Goal: Task Accomplishment & Management: Use online tool/utility

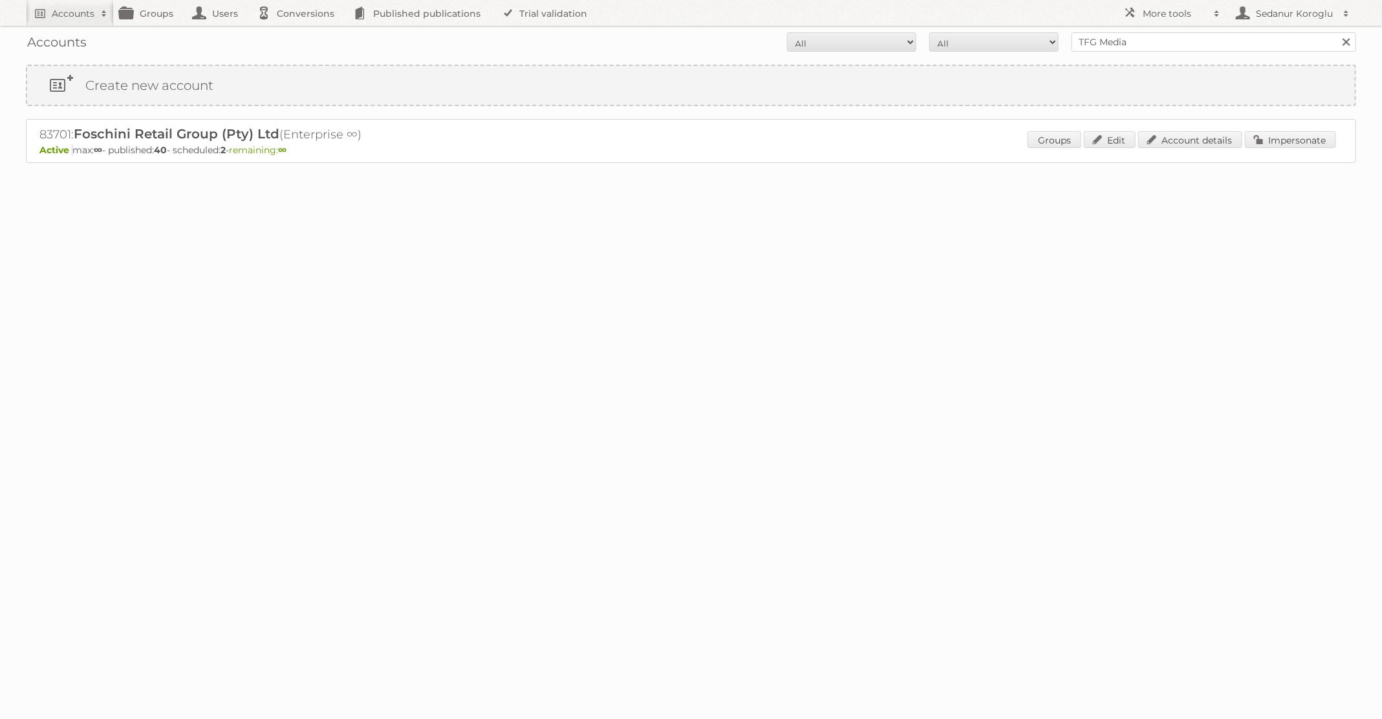
click at [1061, 50] on form "All Active Expired Pending All Paid Trials Self service TFG Media Search" at bounding box center [691, 41] width 1330 height 19
type input "T"
type input "dm drogerie"
click at [1336, 32] on input "Search" at bounding box center [1345, 41] width 19 height 19
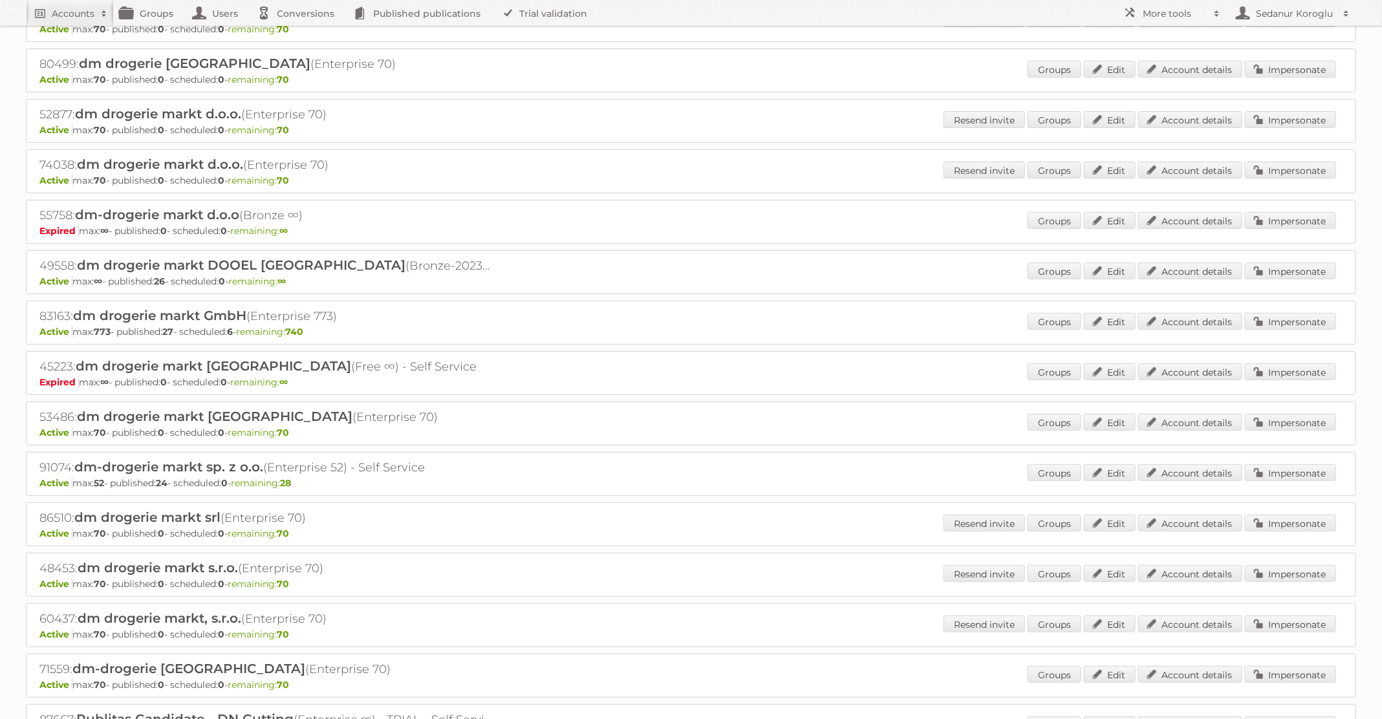
scroll to position [138, 0]
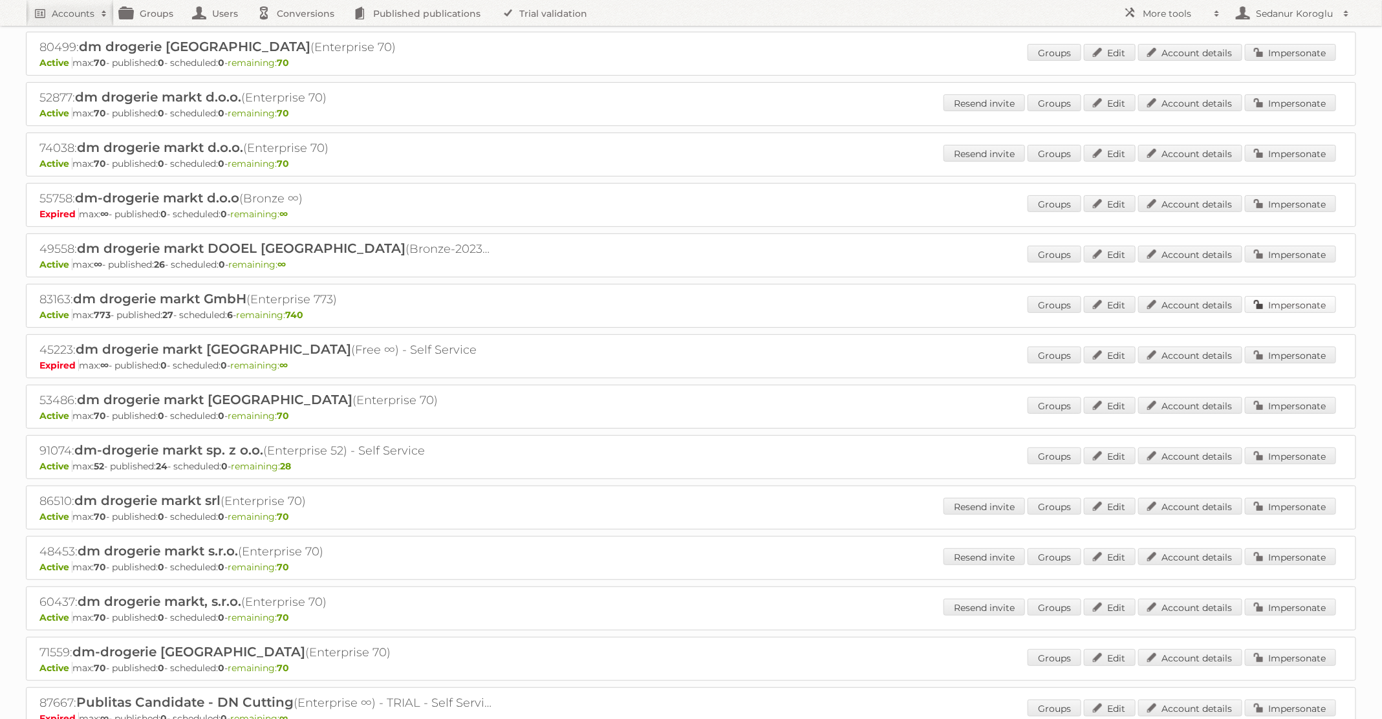
click at [1273, 296] on link "Impersonate" at bounding box center [1290, 304] width 91 height 17
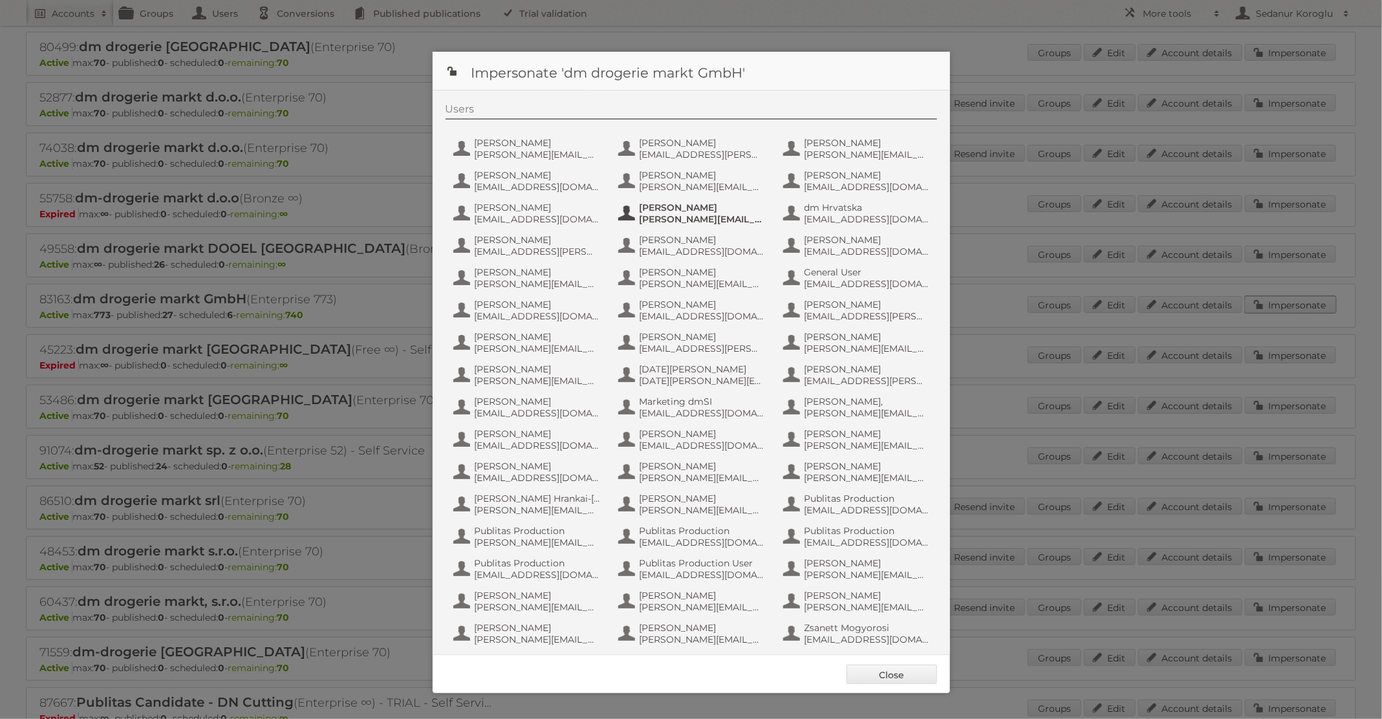
scroll to position [123, 0]
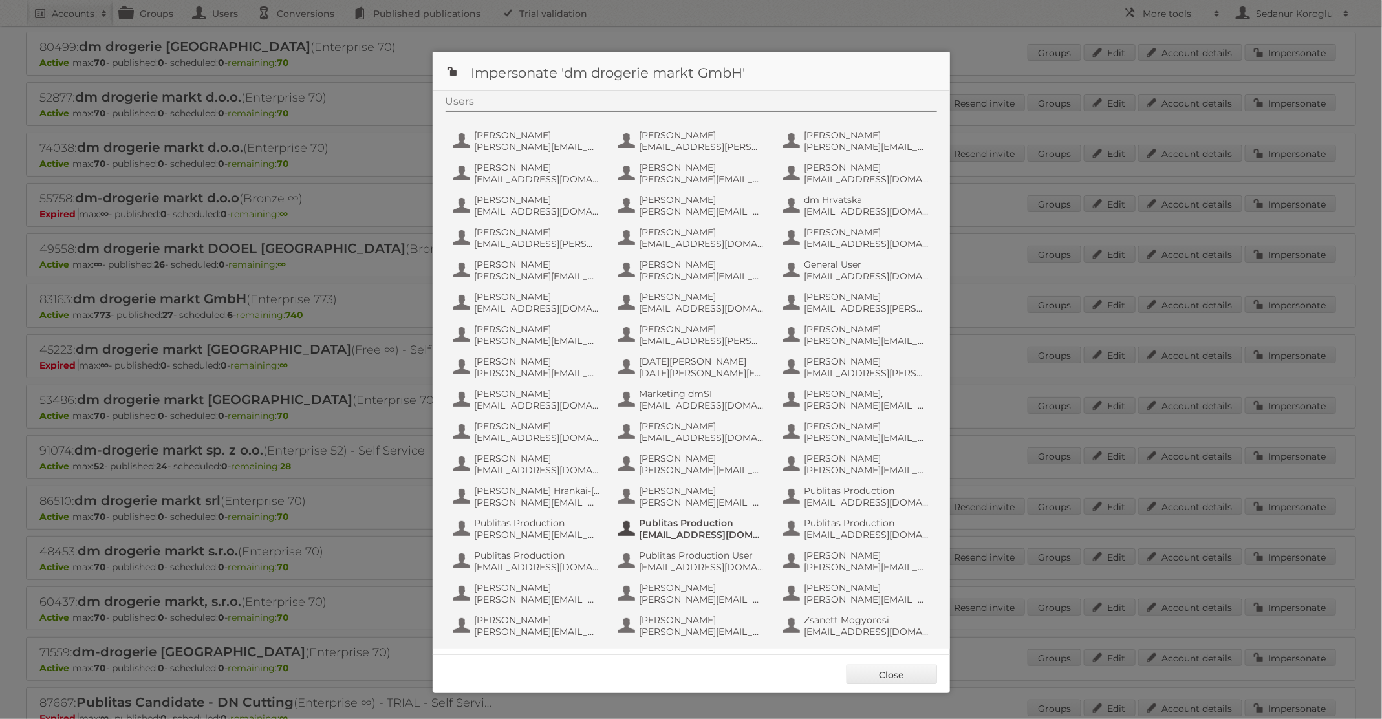
click at [714, 529] on span "fs+dmGmbH@publitas.com" at bounding box center [702, 535] width 125 height 12
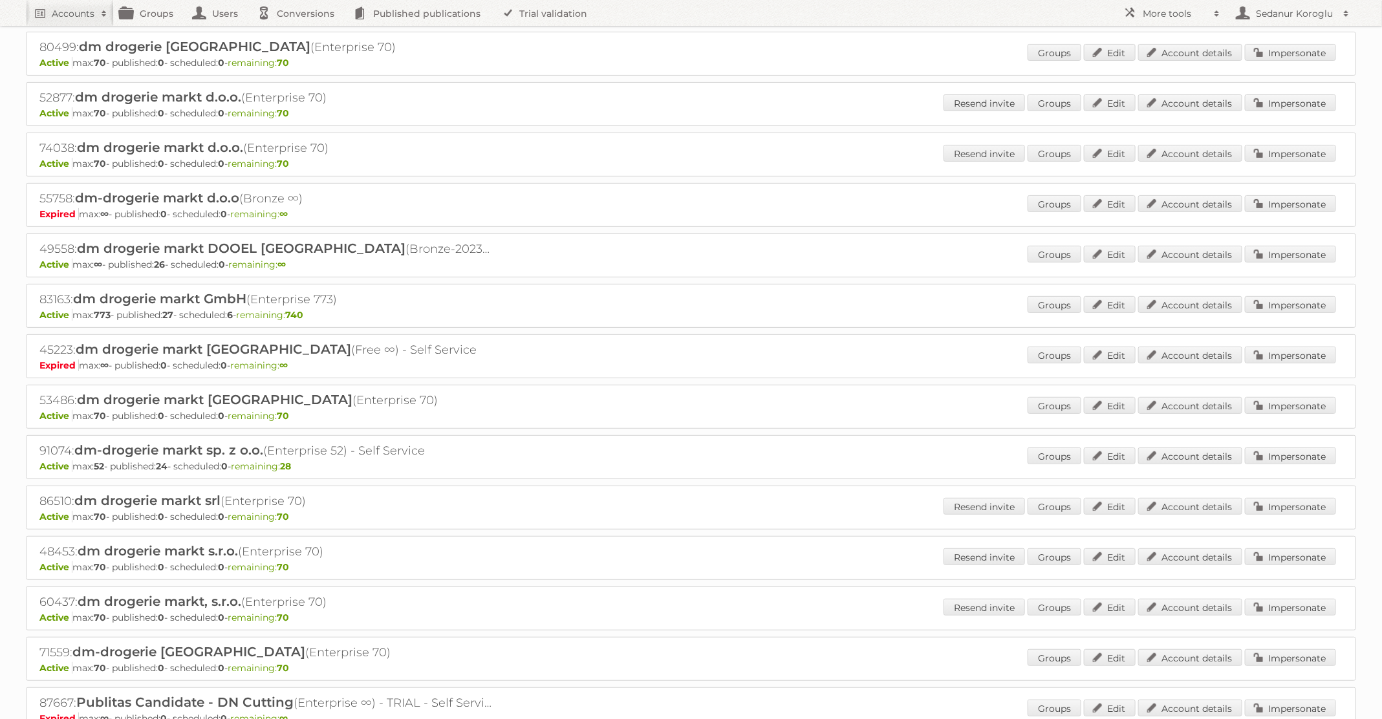
click at [1270, 291] on div "83163: dm drogerie markt GmbH (Enterprise 773) Active max: 773 - published: 27 …" at bounding box center [691, 306] width 1330 height 44
click at [1279, 300] on link "Impersonate" at bounding box center [1290, 304] width 91 height 17
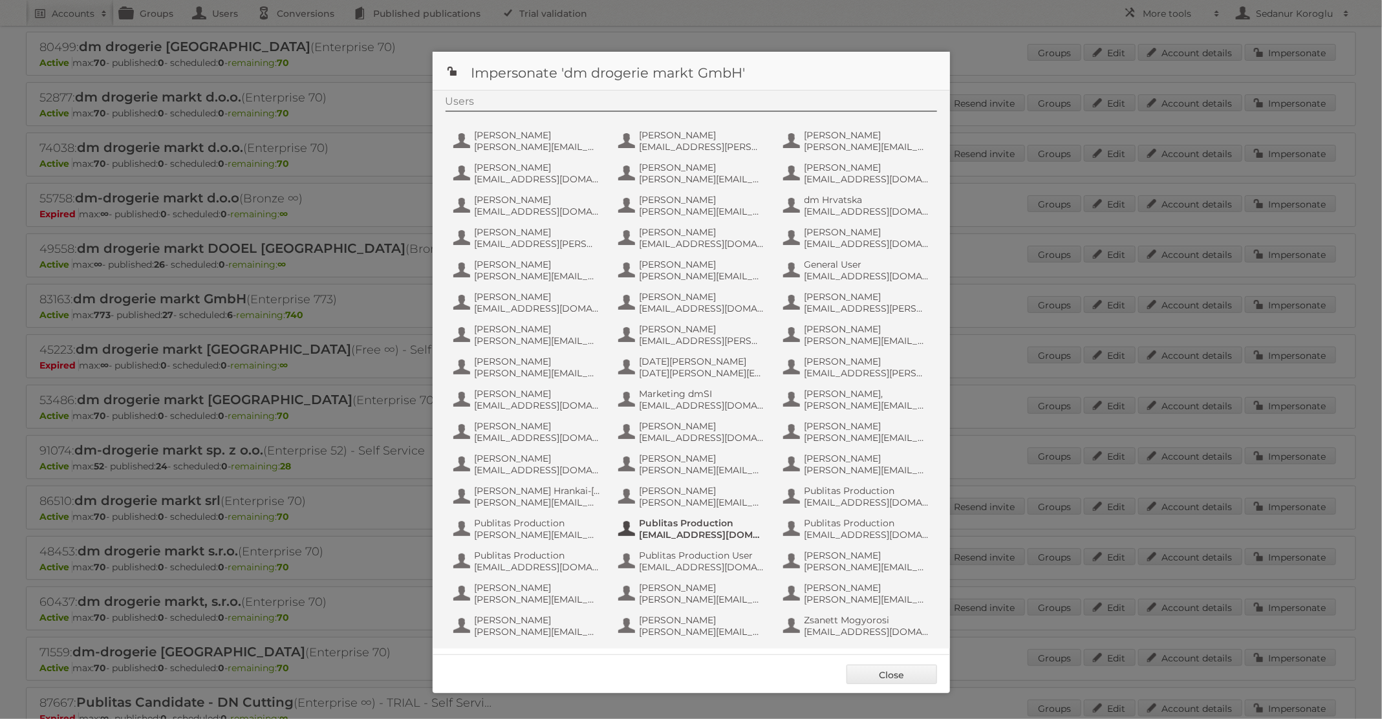
click at [714, 529] on span "fs+dmGmbH@publitas.com" at bounding box center [702, 535] width 125 height 12
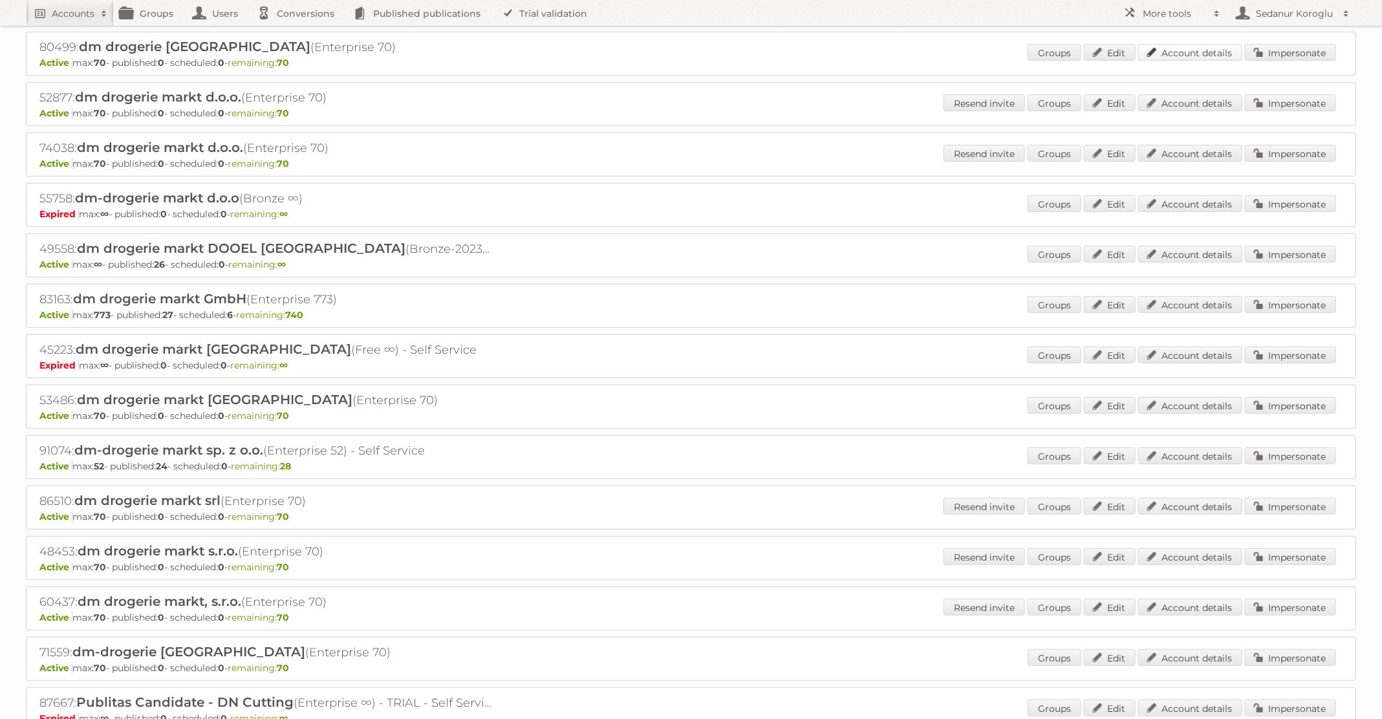
scroll to position [0, 0]
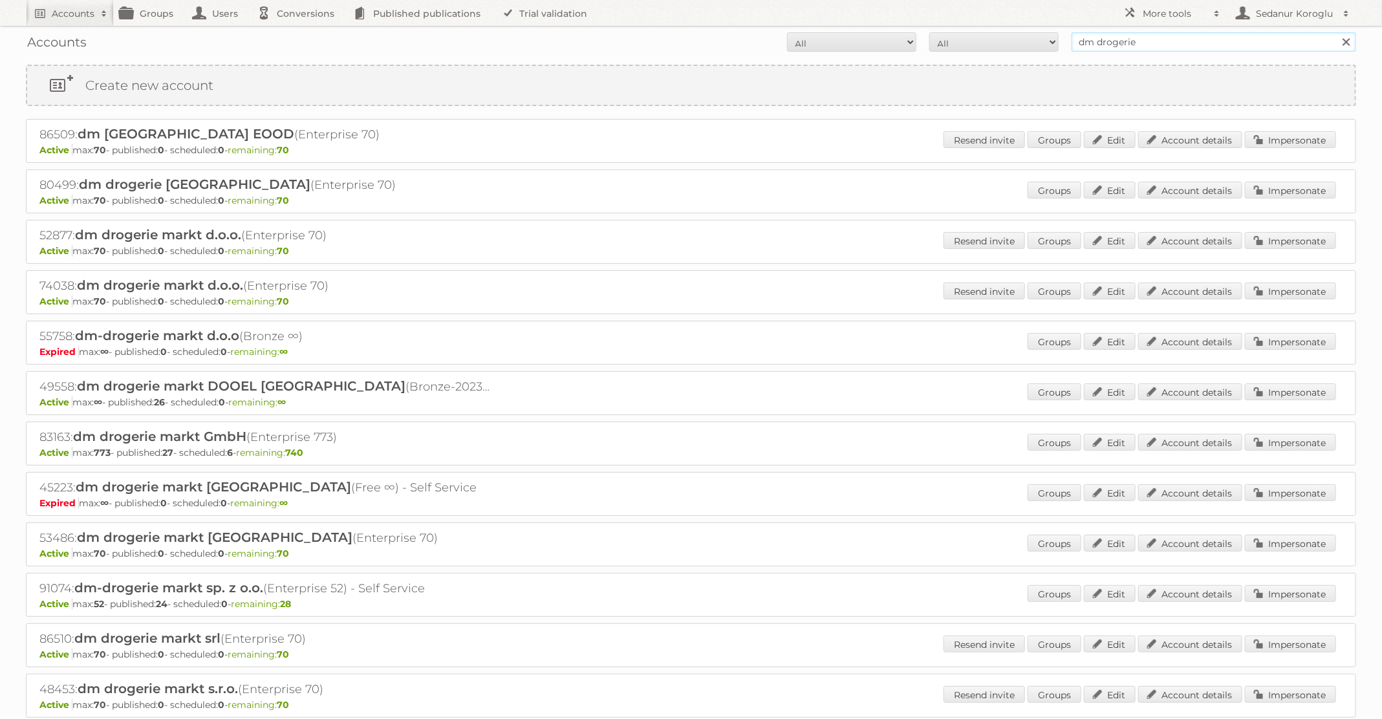
drag, startPoint x: 1156, startPoint y: 41, endPoint x: 1030, endPoint y: 40, distance: 126.8
click at [1030, 40] on form "All Active Expired Pending All Paid Trials Self service dm drogerie Search" at bounding box center [691, 41] width 1330 height 19
type input "dm drogerie"
click at [1270, 436] on link "Impersonate" at bounding box center [1290, 442] width 91 height 17
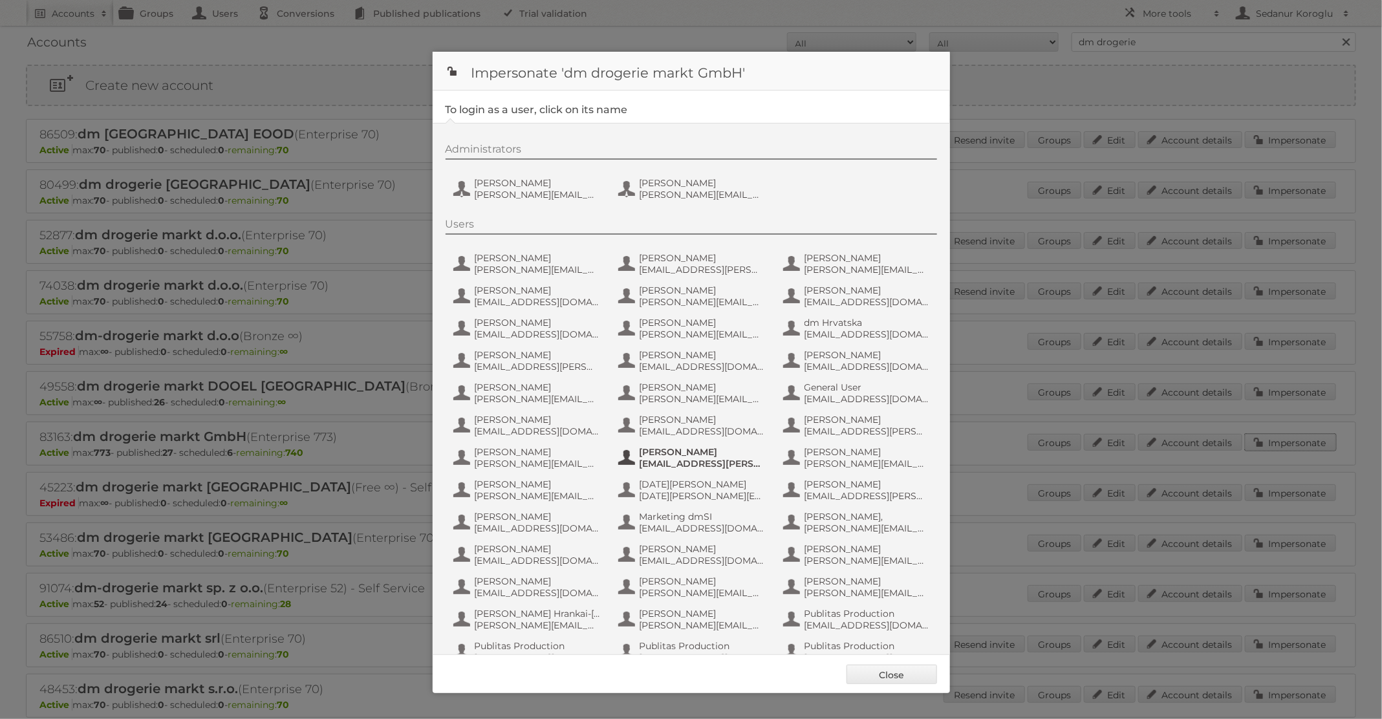
scroll to position [123, 0]
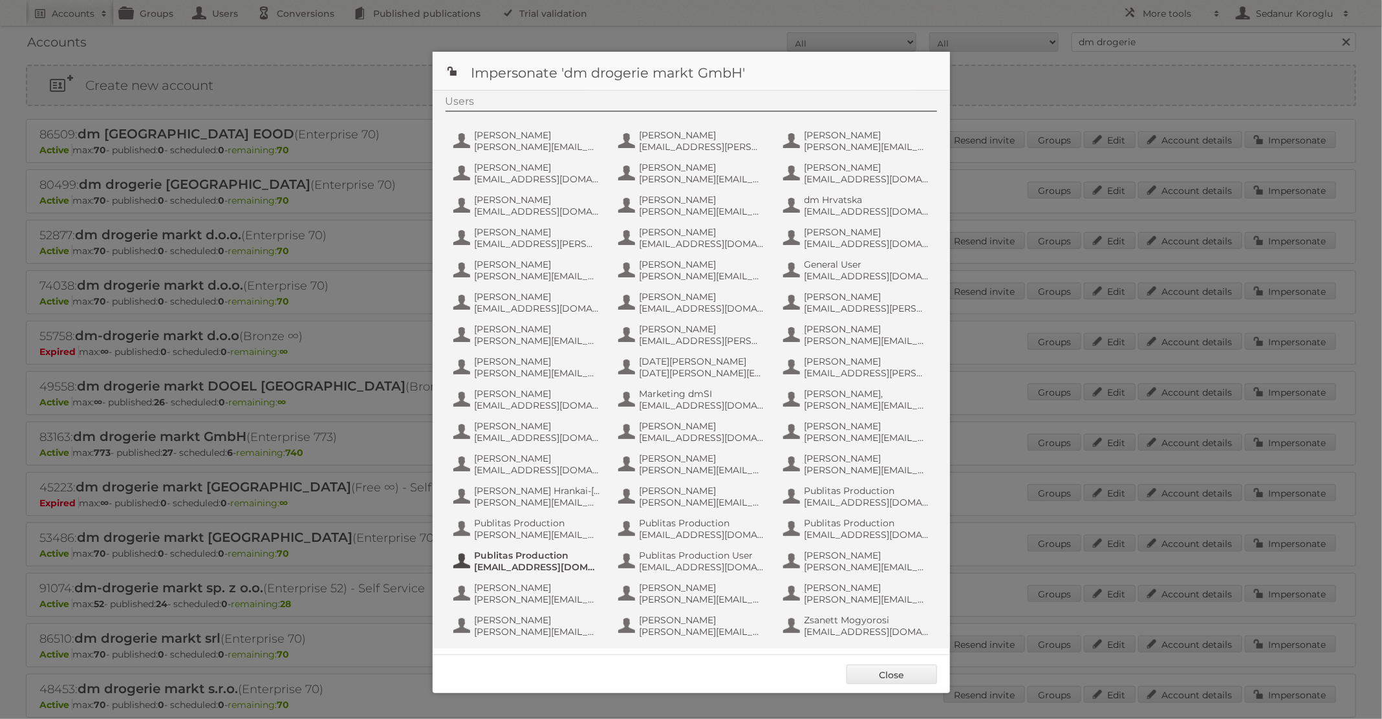
click at [546, 565] on span "fs+dmBulgaria@publitas.com" at bounding box center [537, 567] width 125 height 12
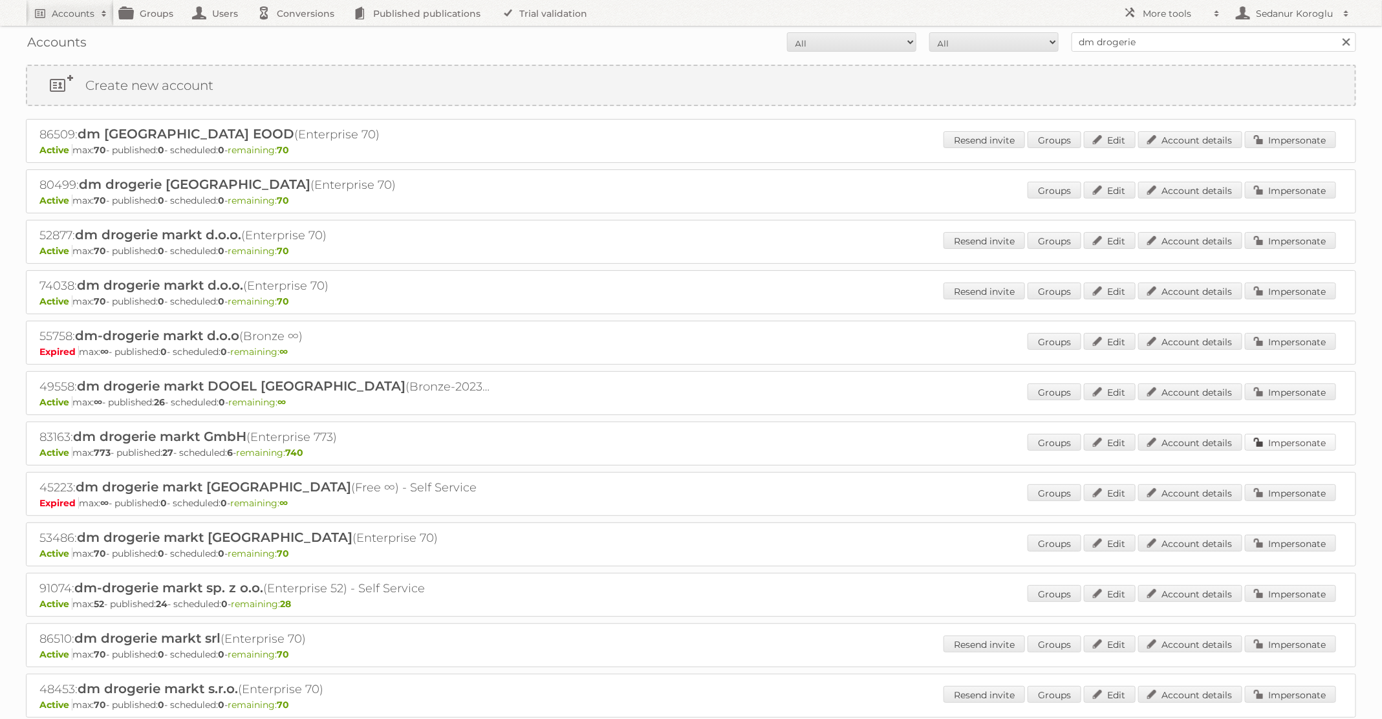
click at [1281, 440] on link "Impersonate" at bounding box center [1290, 442] width 91 height 17
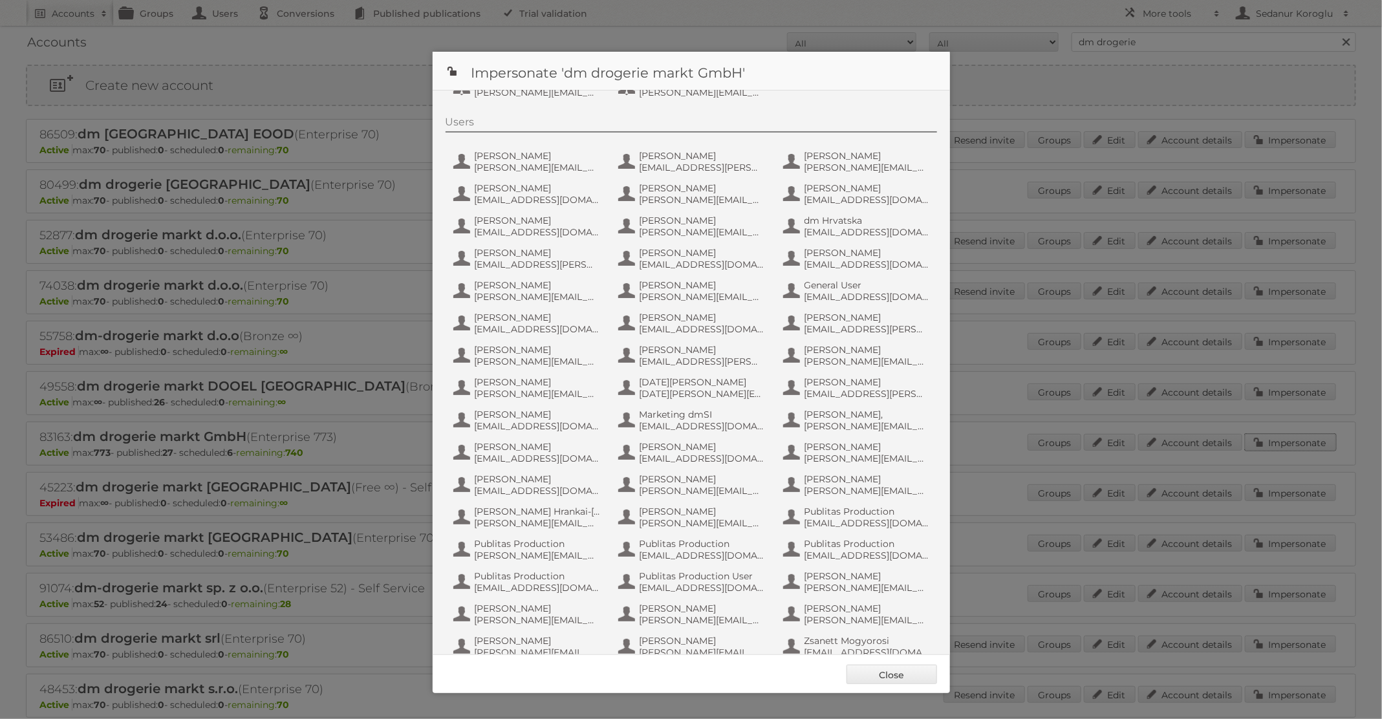
scroll to position [108, 0]
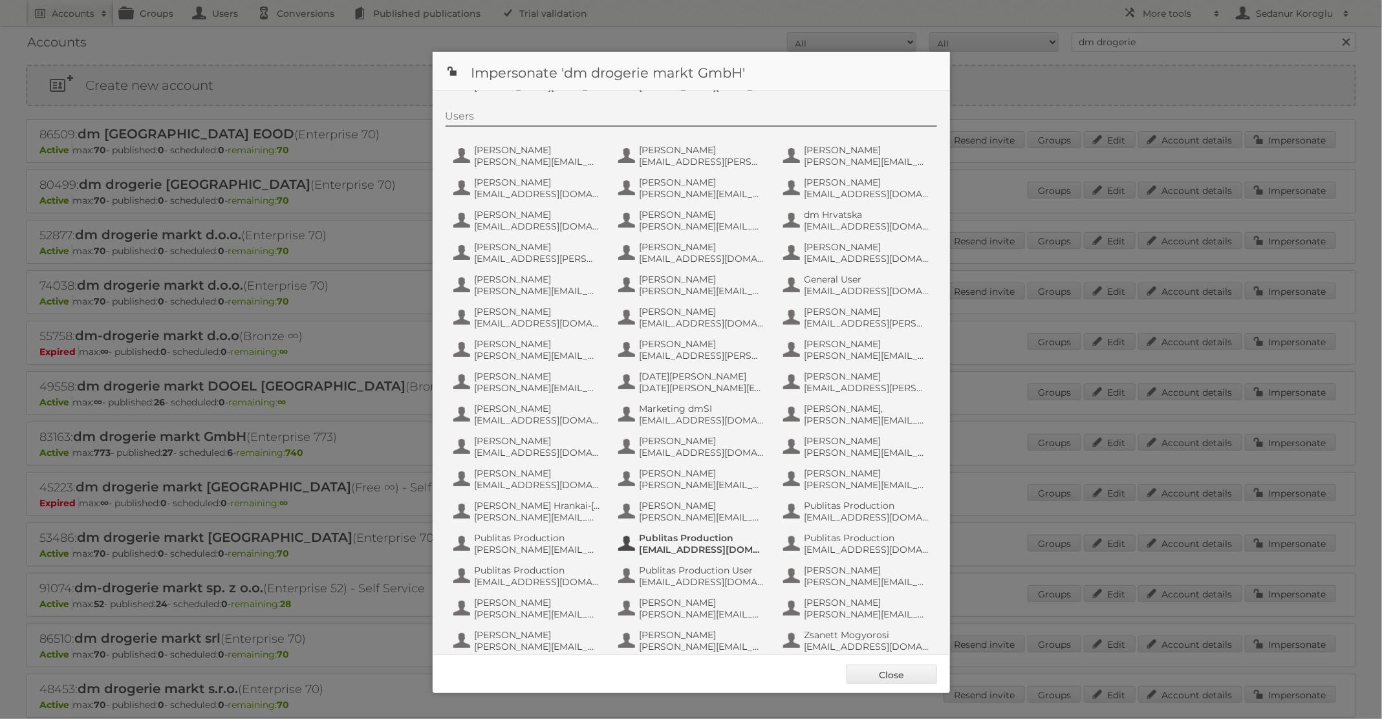
click at [735, 550] on span "fs+dmGmbH@publitas.com" at bounding box center [702, 550] width 125 height 12
